Goal: Task Accomplishment & Management: Complete application form

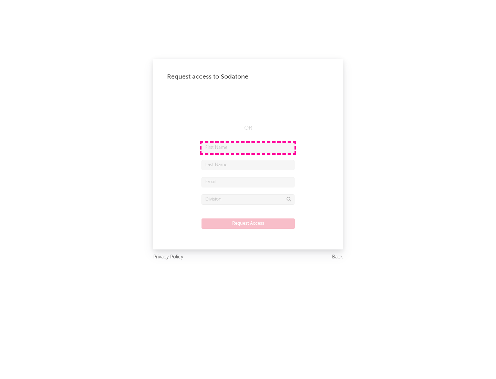
click at [248, 147] on input "text" at bounding box center [247, 147] width 93 height 10
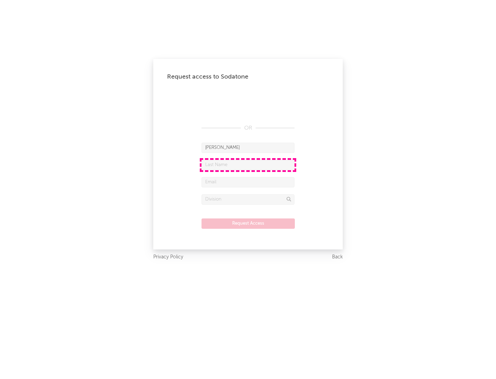
type input "[PERSON_NAME]"
click at [248, 164] on input "text" at bounding box center [247, 165] width 93 height 10
type input "[PERSON_NAME]"
click at [248, 182] on input "text" at bounding box center [247, 182] width 93 height 10
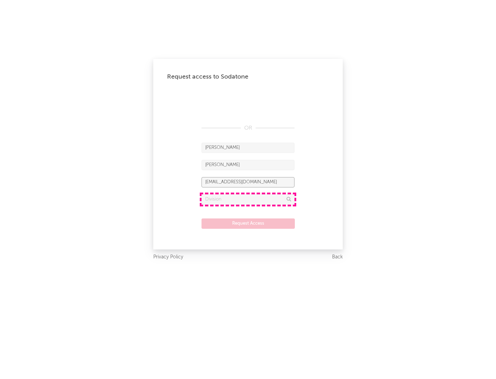
type input "[EMAIL_ADDRESS][DOMAIN_NAME]"
click at [248, 199] on input "text" at bounding box center [247, 199] width 93 height 10
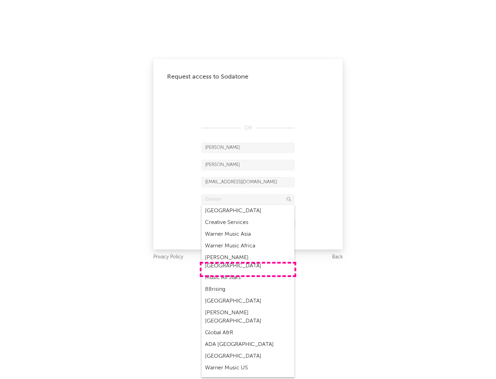
click at [248, 272] on div "Music All Stars" at bounding box center [247, 278] width 93 height 12
type input "Music All Stars"
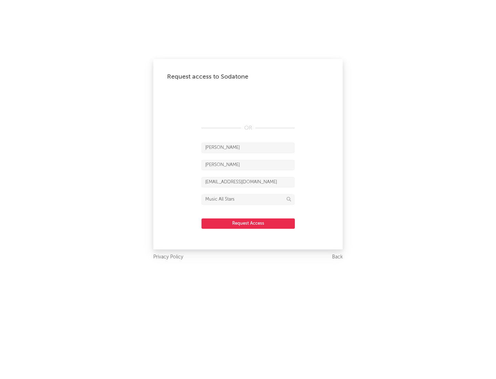
click at [248, 223] on button "Request Access" at bounding box center [247, 223] width 93 height 10
